Goal: Feedback & Contribution: Leave review/rating

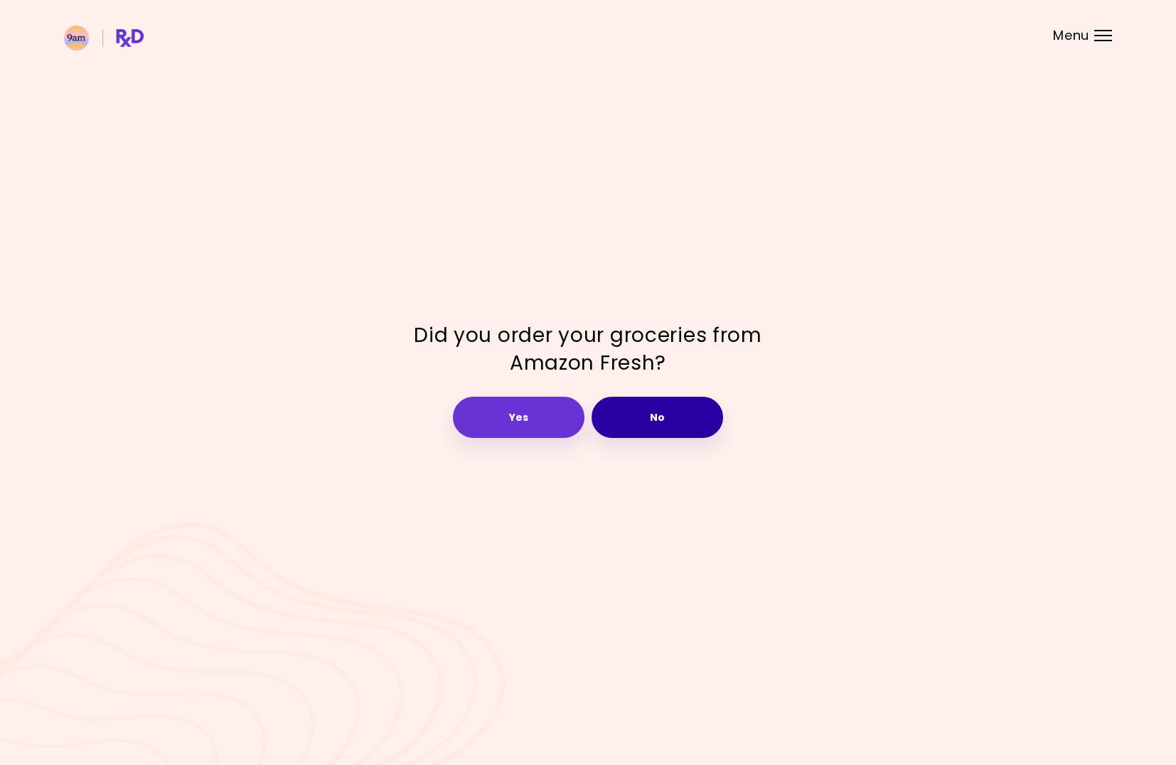
click at [679, 414] on button "No" at bounding box center [656, 417] width 131 height 41
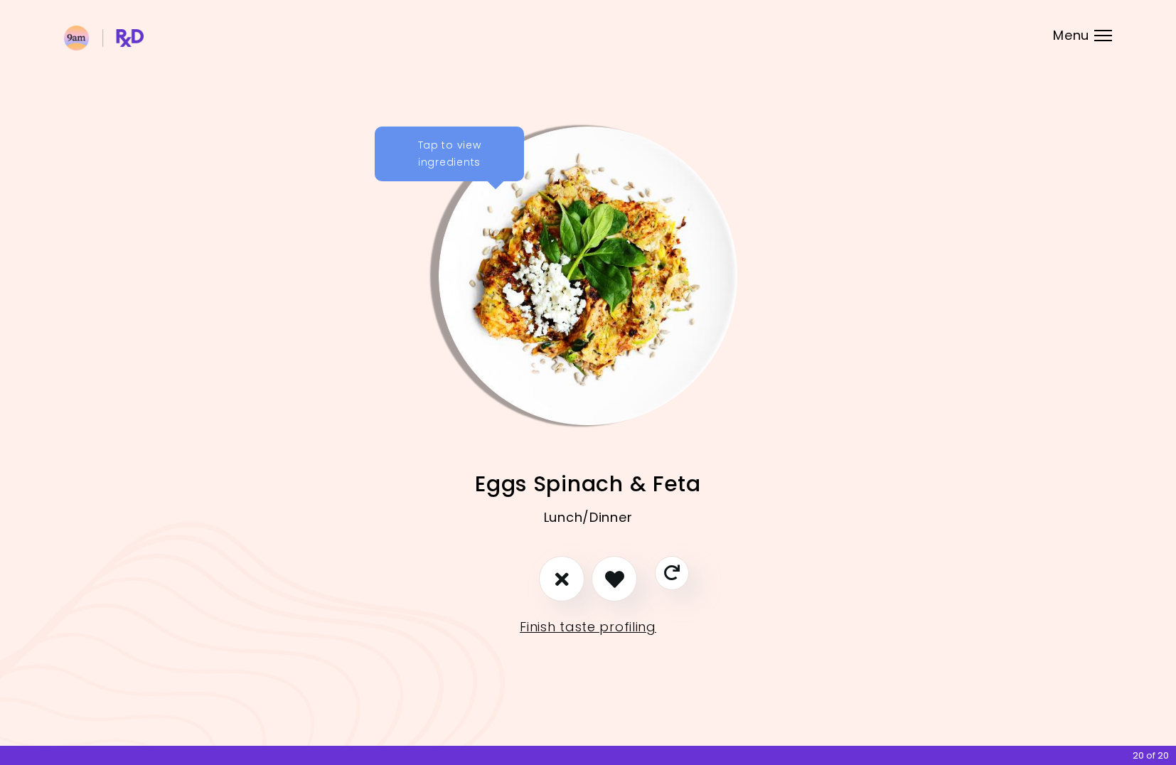
click at [448, 158] on div "Tap to view ingredients" at bounding box center [449, 154] width 149 height 55
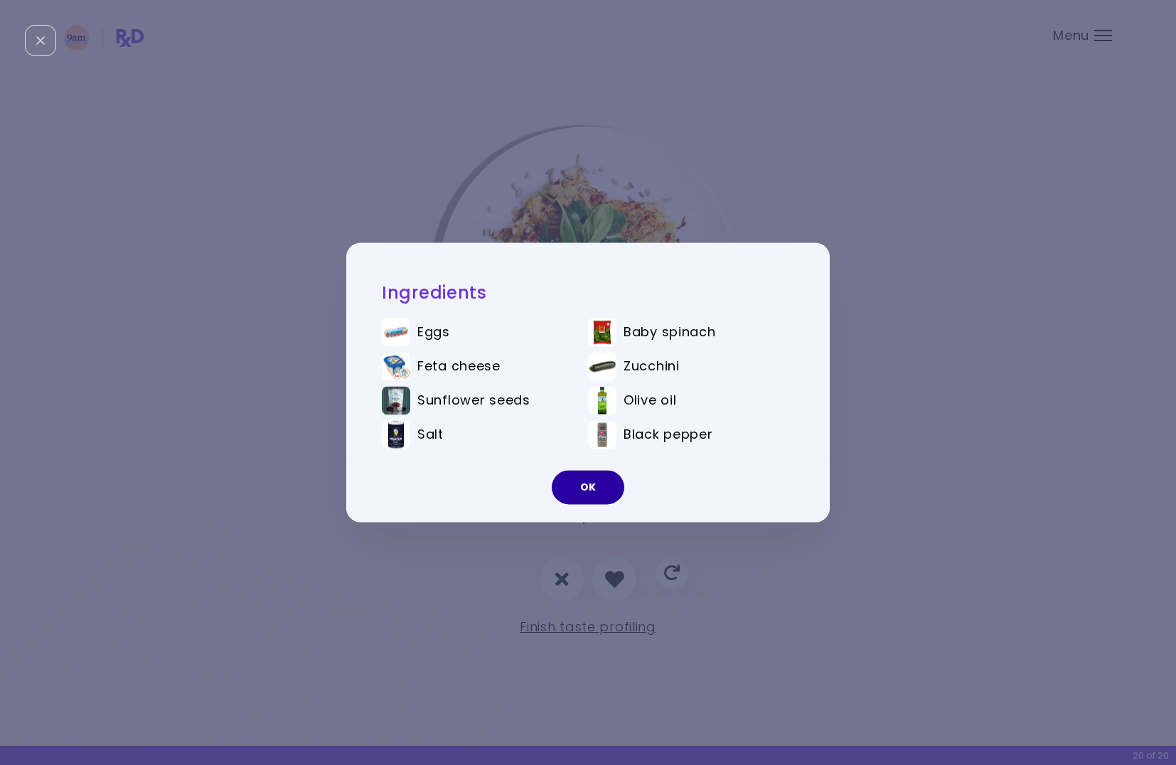
click at [586, 492] on button "OK" at bounding box center [588, 488] width 73 height 34
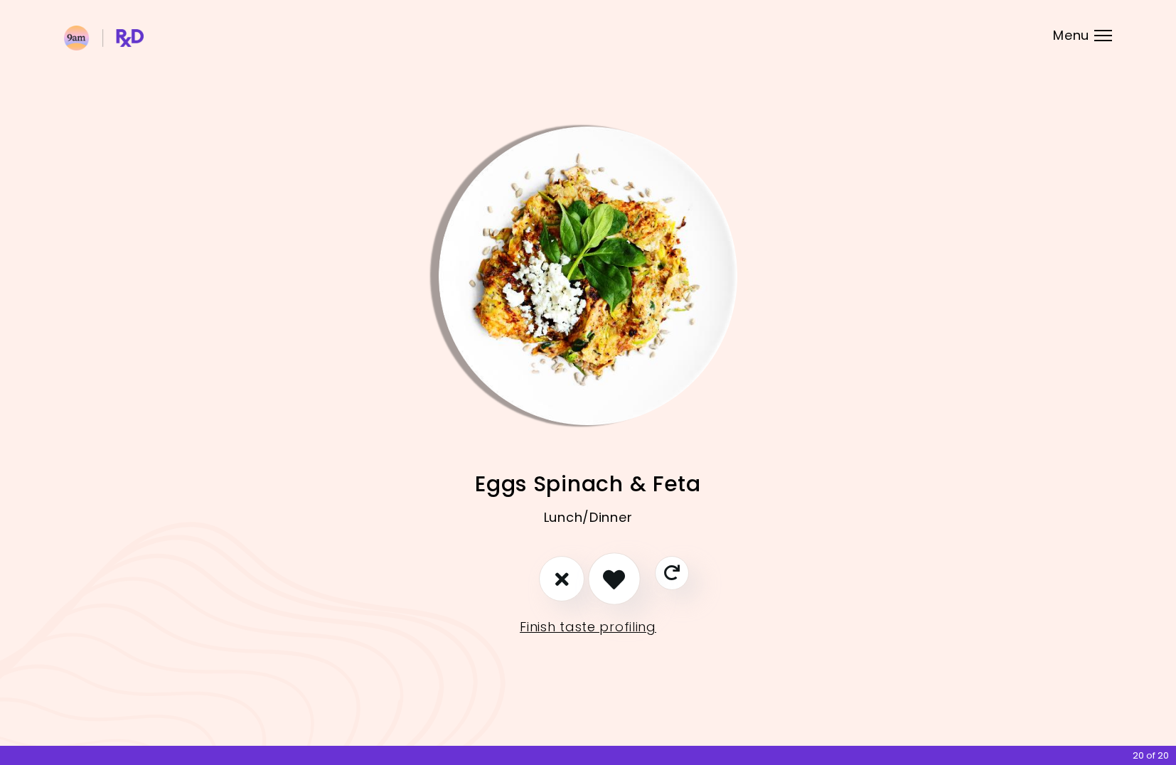
click at [608, 598] on button "I like this recipe" at bounding box center [614, 579] width 53 height 53
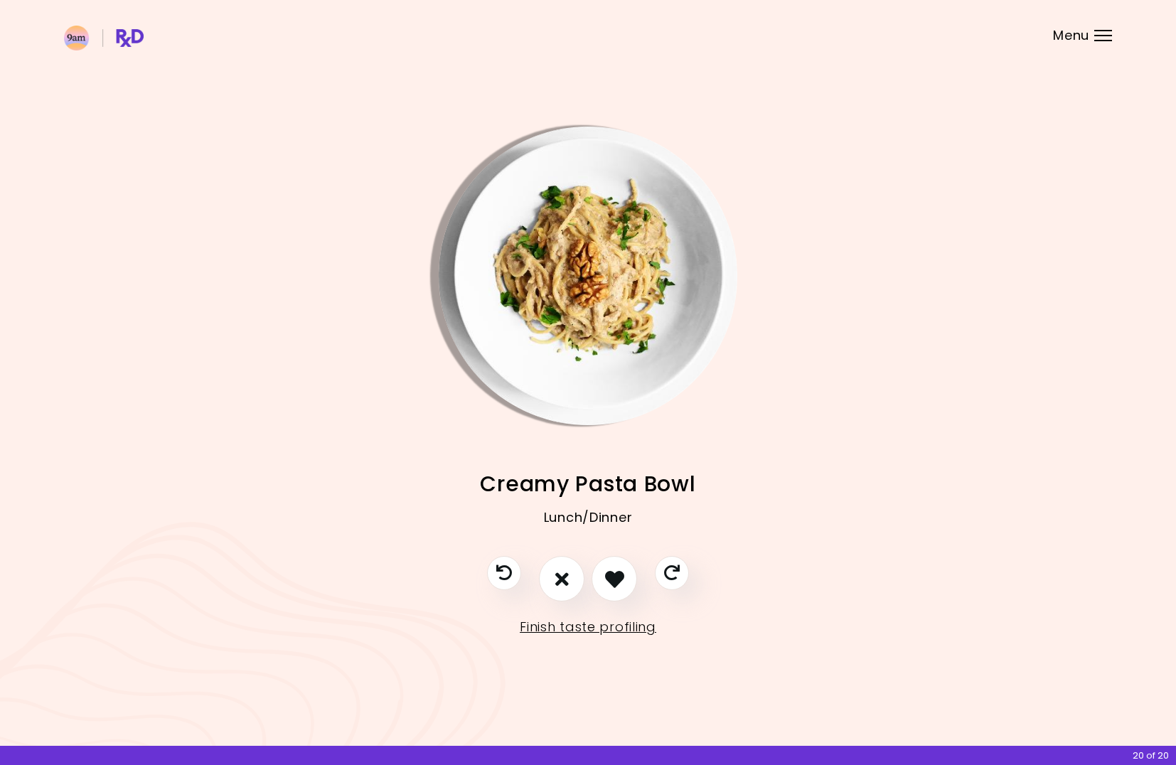
click at [608, 354] on img "Info - Creamy Pasta Bowl" at bounding box center [588, 276] width 299 height 299
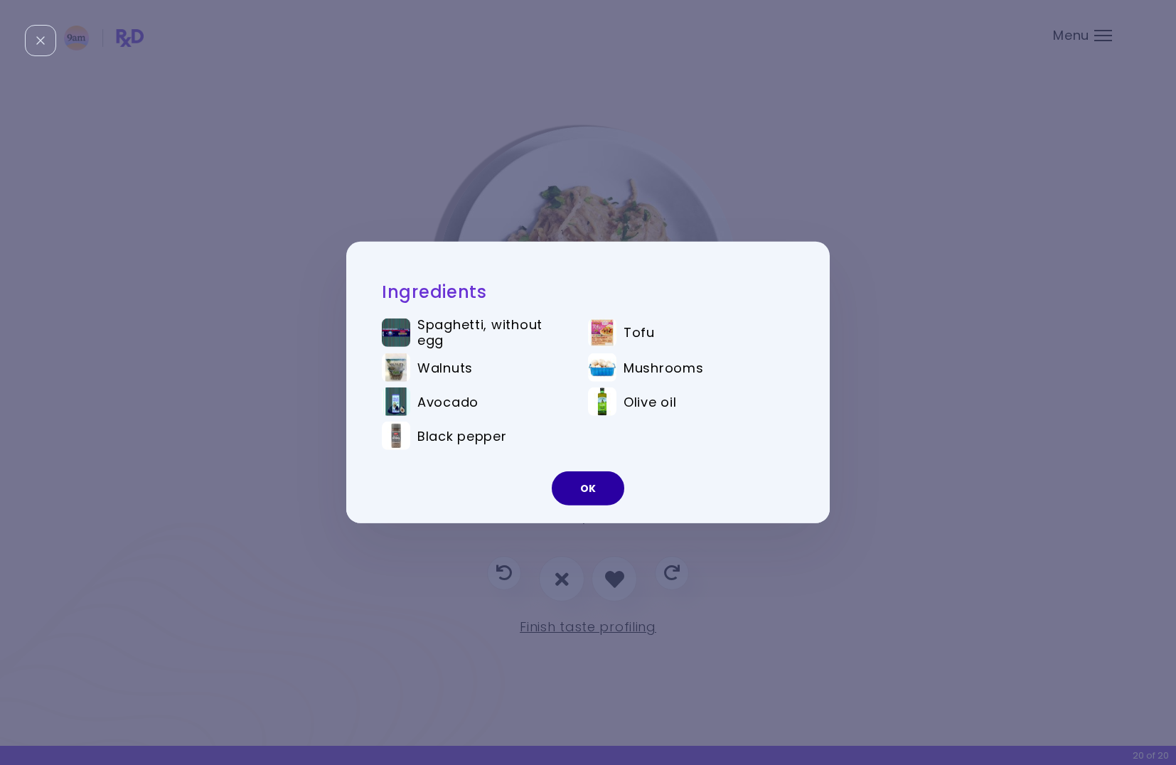
click at [589, 491] on button "OK" at bounding box center [588, 488] width 73 height 34
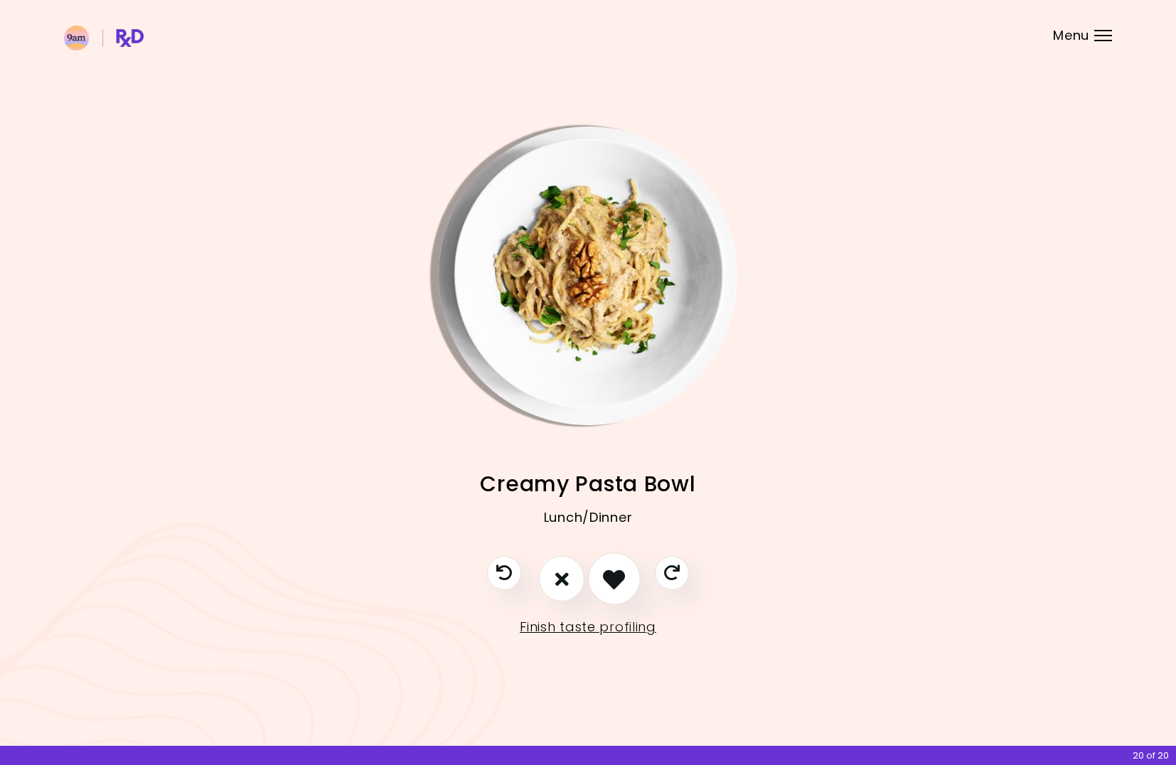
drag, startPoint x: 621, startPoint y: 592, endPoint x: 613, endPoint y: 584, distance: 11.1
click at [613, 585] on button "I like this recipe" at bounding box center [614, 579] width 53 height 53
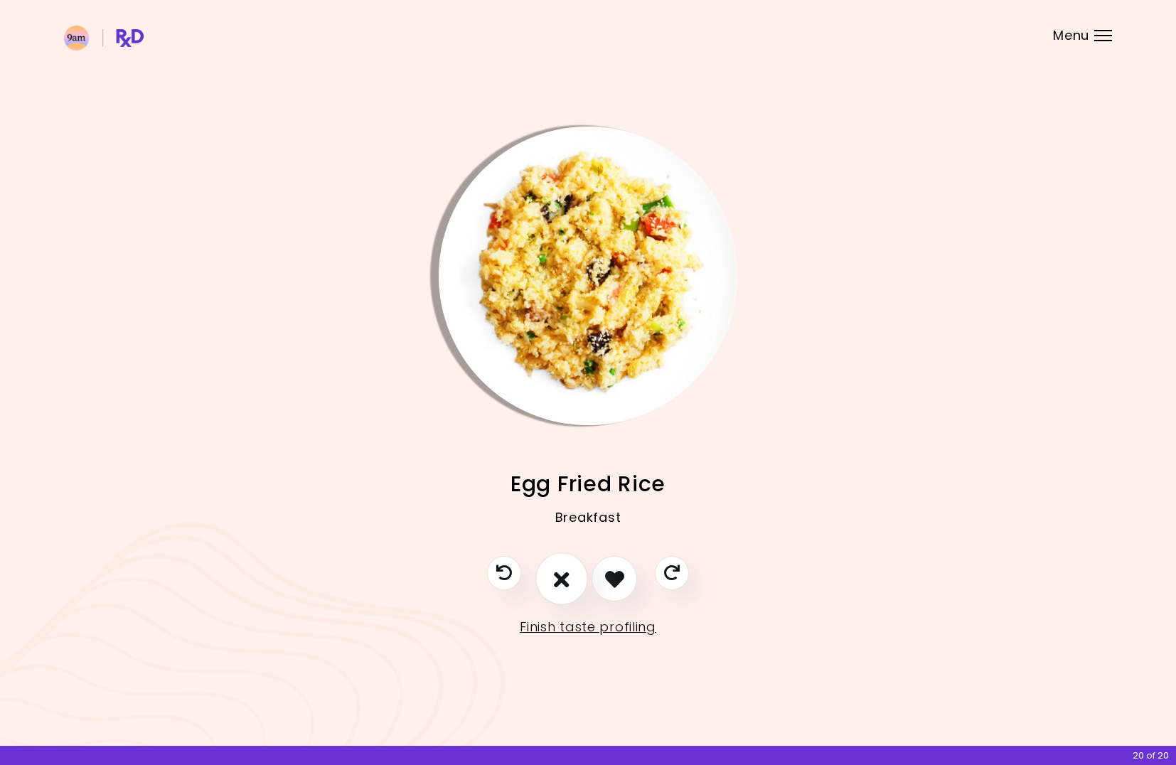
click at [559, 584] on icon "I don't like this recipe" at bounding box center [562, 579] width 16 height 22
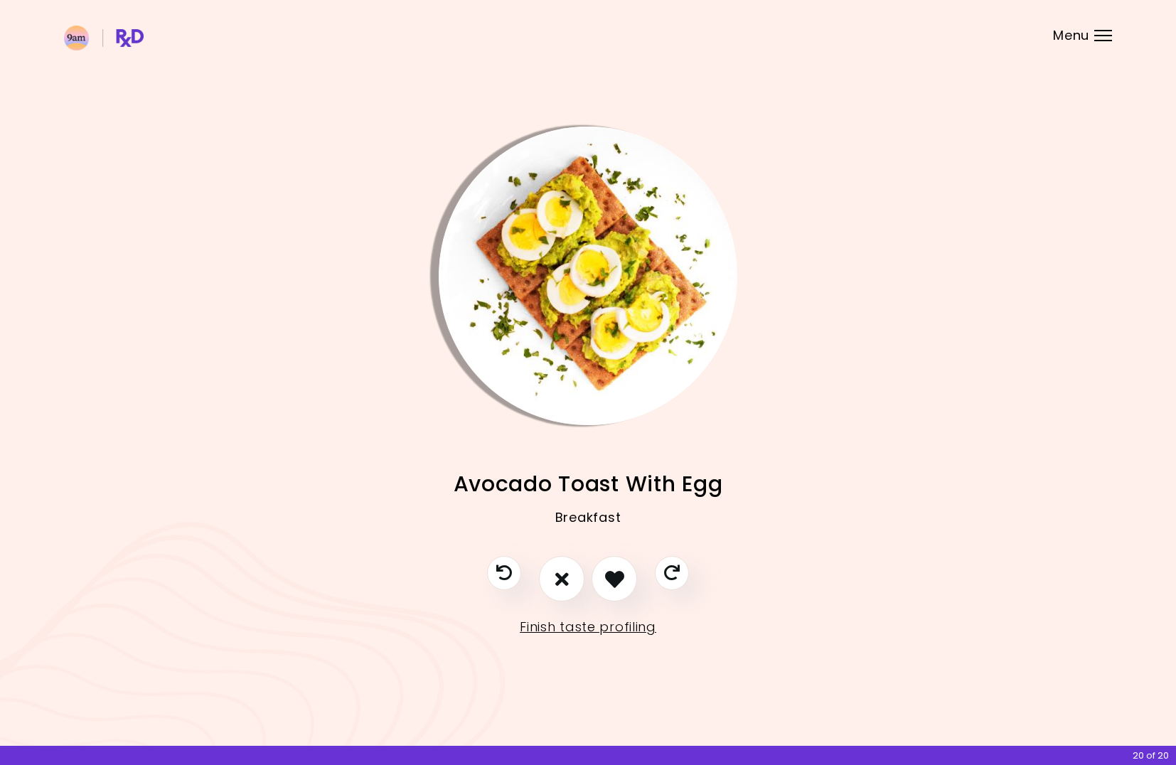
click at [107, 58] on div "Eggs Spinach & Feta Lunch/Dinner Creamy Pasta Bowl Lunch/Dinner Egg Fried Rice …" at bounding box center [588, 382] width 1176 height 765
click at [122, 37] on img at bounding box center [104, 38] width 80 height 25
